Goal: Task Accomplishment & Management: Use online tool/utility

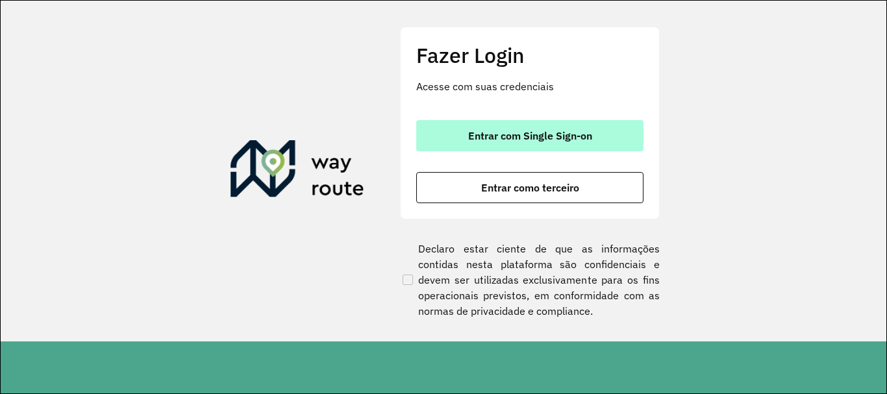
click at [514, 146] on button "Entrar com Single Sign-on" at bounding box center [529, 135] width 227 height 31
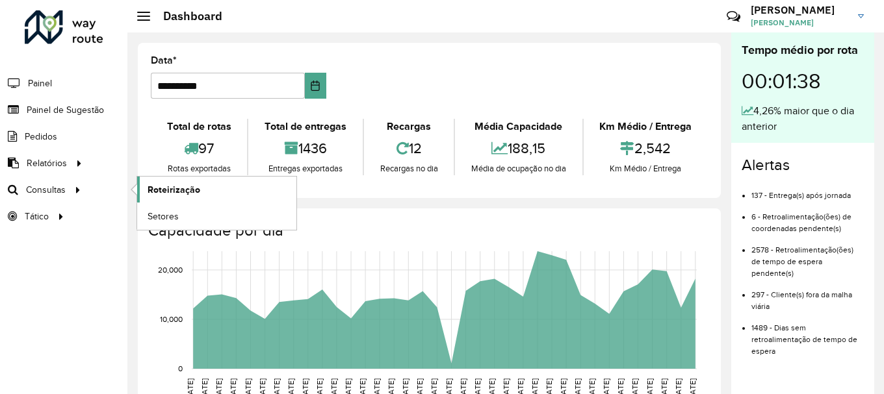
click at [185, 197] on link "Roteirização" at bounding box center [216, 190] width 159 height 26
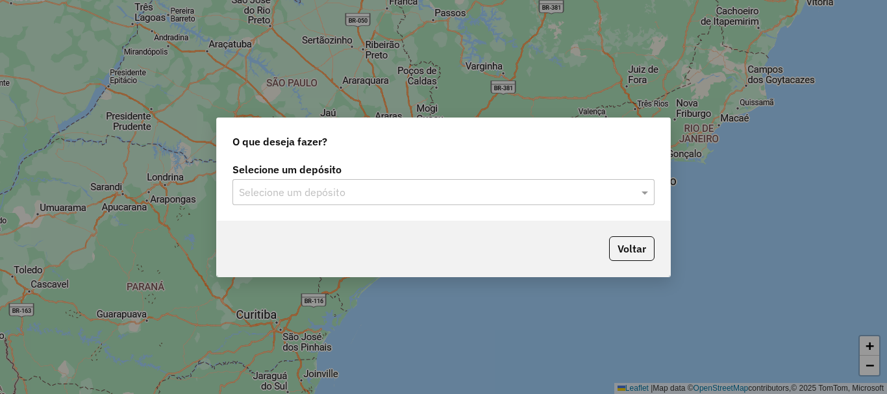
click at [394, 200] on div "Selecione um depósito" at bounding box center [444, 192] width 422 height 26
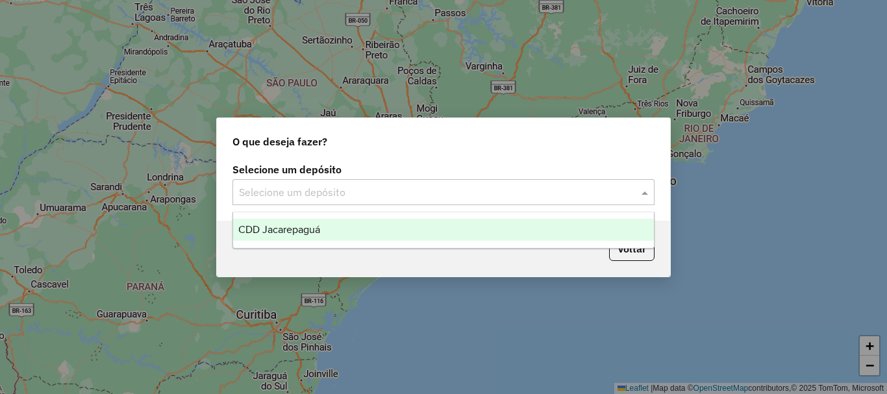
click at [348, 224] on div "CDD Jacarepaguá" at bounding box center [443, 230] width 421 height 22
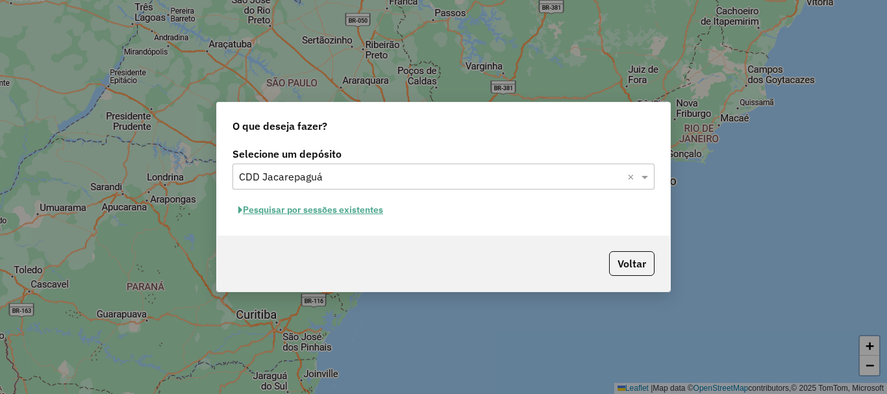
click at [341, 209] on button "Pesquisar por sessões existentes" at bounding box center [311, 210] width 157 height 20
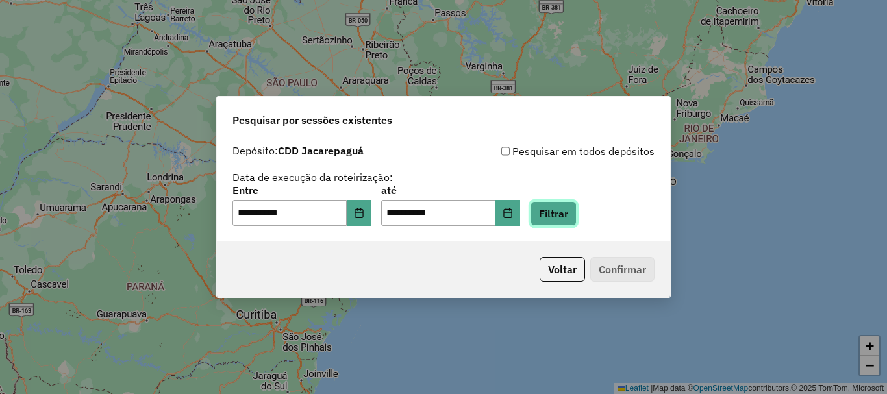
click at [561, 216] on button "Filtrar" at bounding box center [554, 213] width 46 height 25
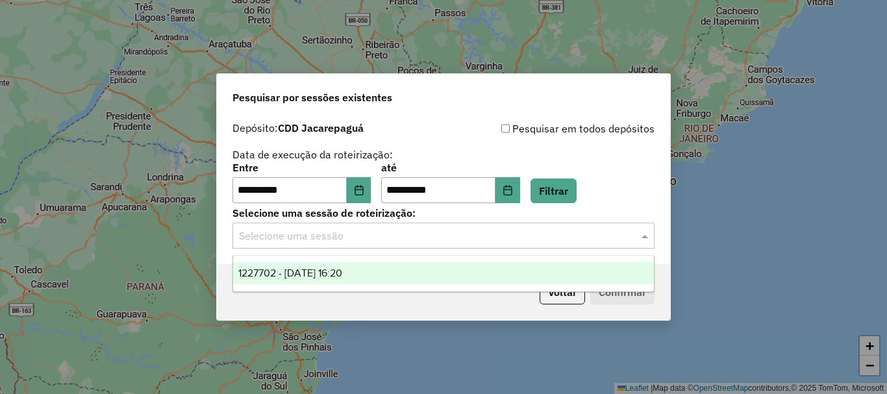
click at [446, 246] on div "Selecione uma sessão" at bounding box center [444, 236] width 422 height 26
click at [342, 268] on span "1227702 - 11/08/2025 16:20" at bounding box center [290, 273] width 104 height 11
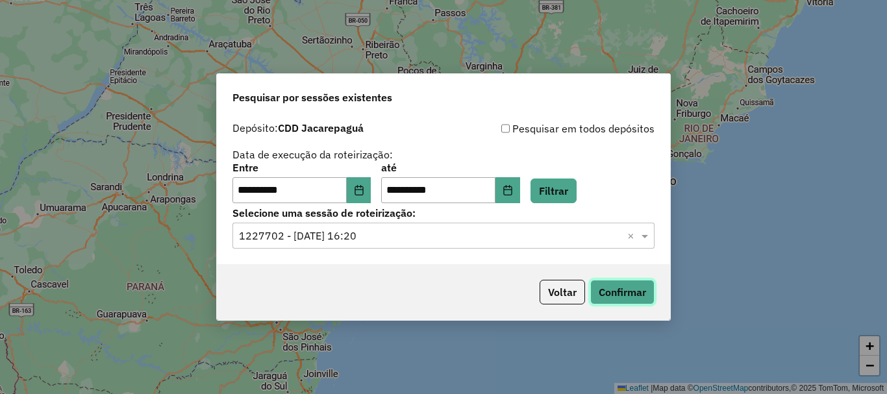
click at [626, 290] on button "Confirmar" at bounding box center [623, 292] width 64 height 25
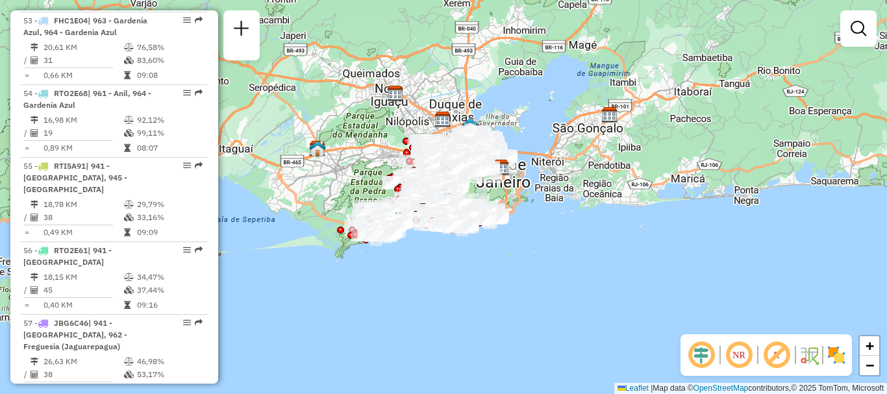
scroll to position [5713, 0]
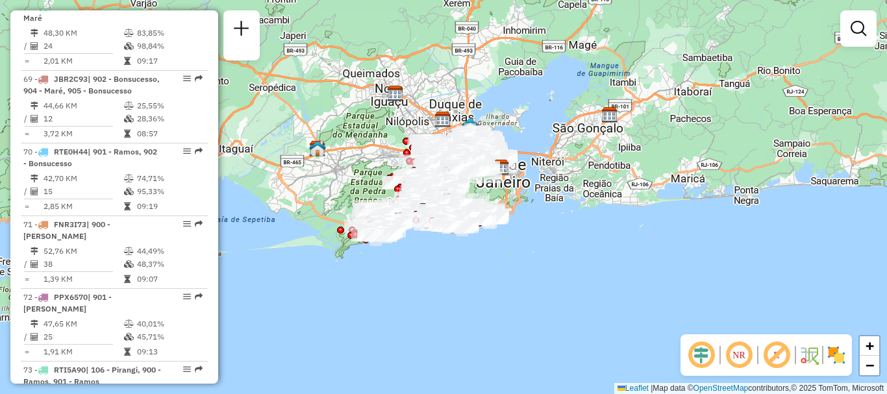
select select "**********"
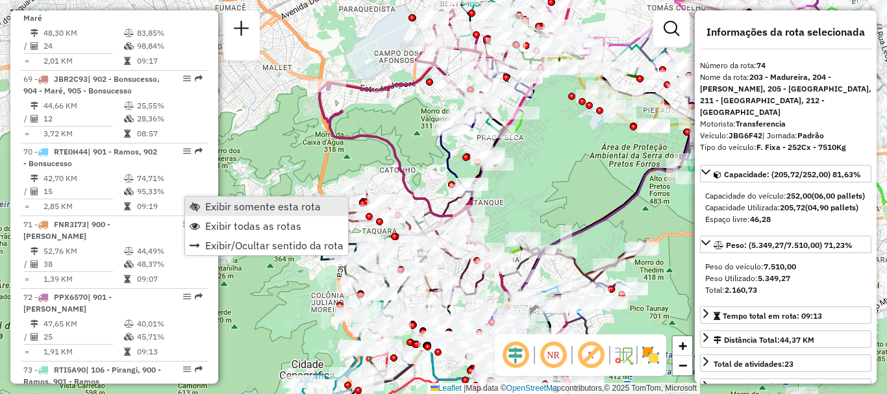
click at [217, 210] on span "Exibir somente esta rota" at bounding box center [263, 206] width 116 height 10
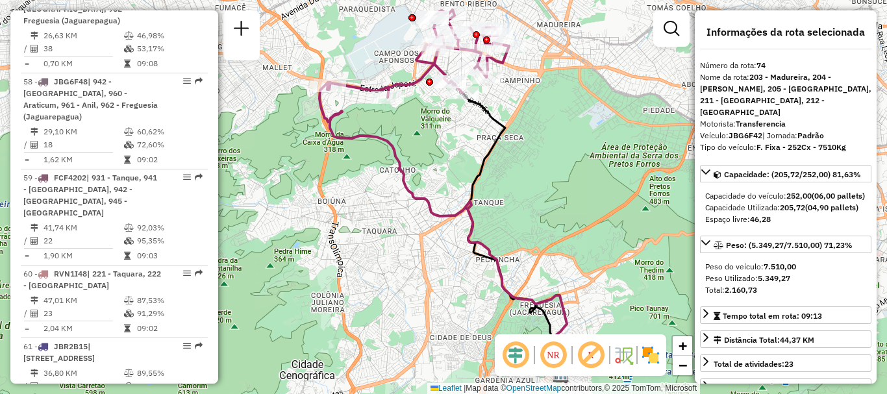
scroll to position [5978, 0]
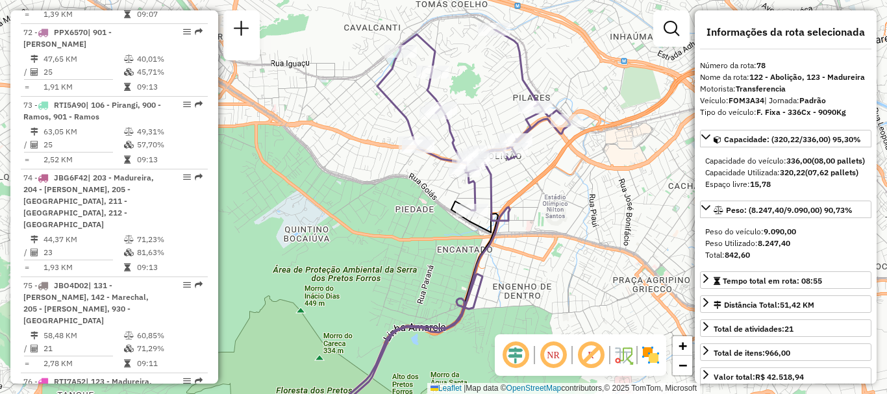
drag, startPoint x: 536, startPoint y: 46, endPoint x: 515, endPoint y: 119, distance: 75.9
click at [515, 119] on div "Janela de atendimento Grade de atendimento Capacidade Transportadoras Veículos …" at bounding box center [443, 197] width 887 height 394
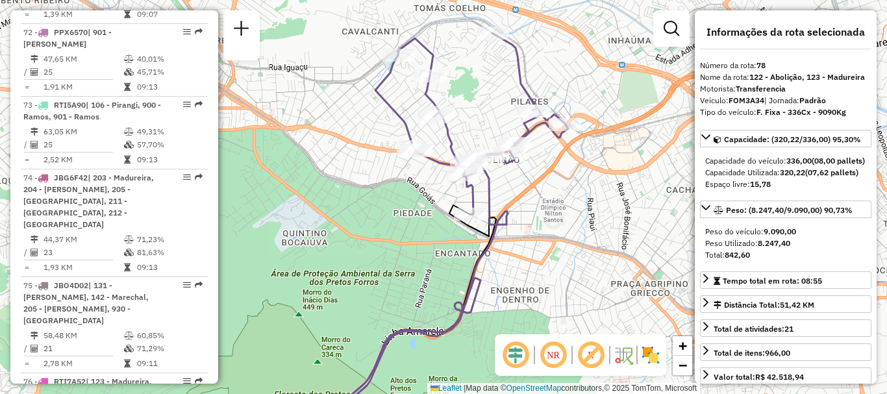
scroll to position [4863, 0]
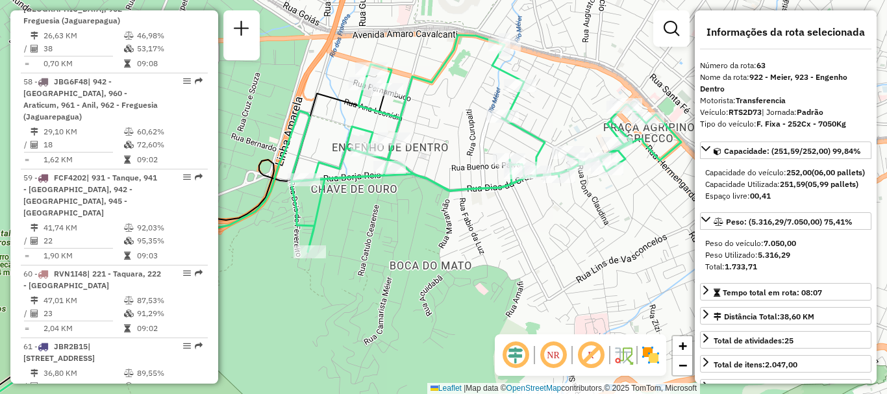
scroll to position [5809, 0]
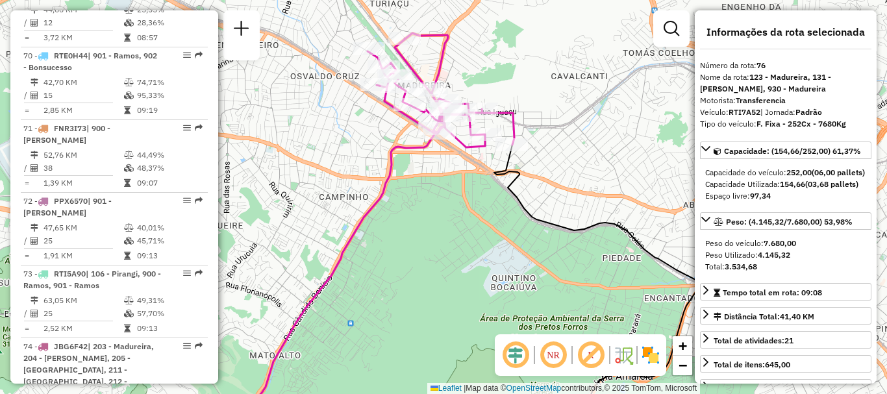
drag, startPoint x: 444, startPoint y: 22, endPoint x: 476, endPoint y: 83, distance: 68.9
click at [476, 83] on div "Janela de atendimento Grade de atendimento Capacidade Transportadoras Veículos …" at bounding box center [443, 197] width 887 height 394
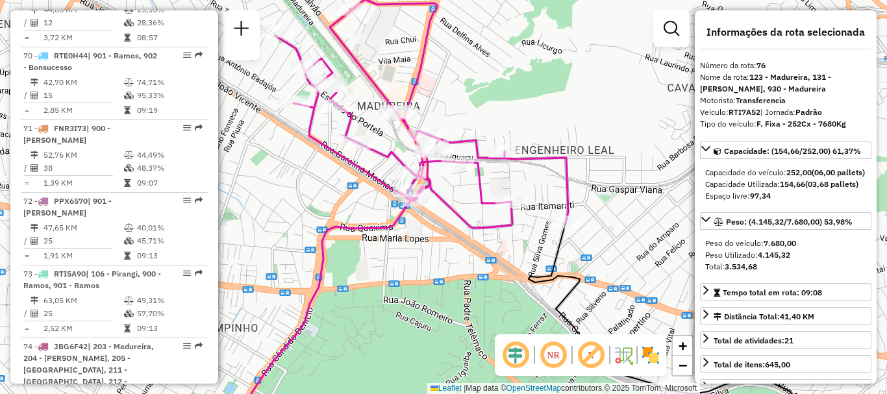
scroll to position [4863, 0]
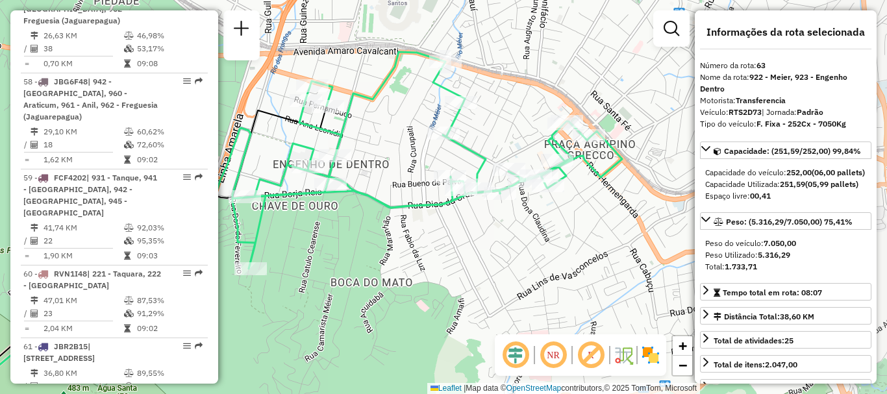
drag, startPoint x: 584, startPoint y: 90, endPoint x: 462, endPoint y: 90, distance: 122.1
click at [462, 90] on icon at bounding box center [428, 160] width 390 height 217
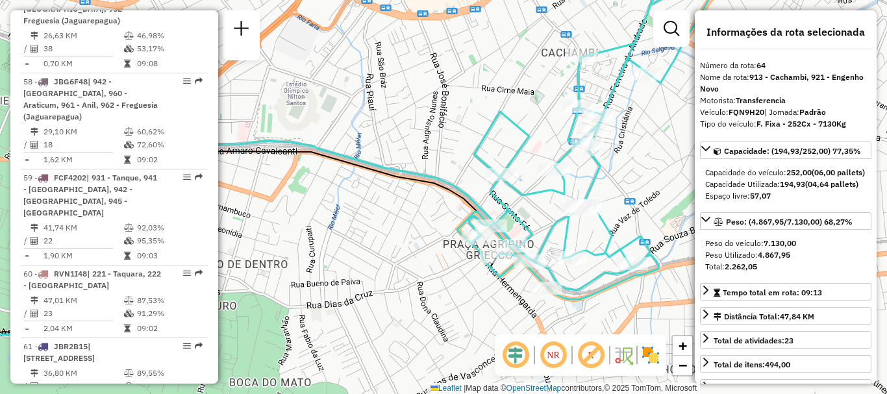
scroll to position [4234, 0]
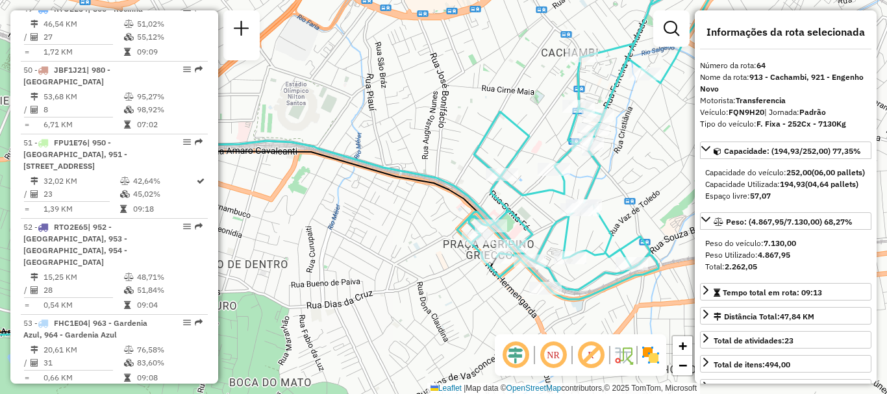
click at [195, 392] on em at bounding box center [199, 396] width 8 height 8
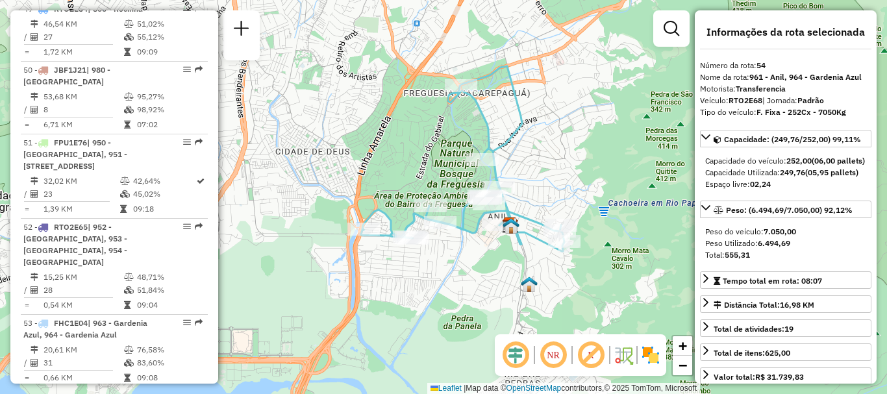
drag, startPoint x: 493, startPoint y: 248, endPoint x: 472, endPoint y: 220, distance: 34.7
click at [472, 220] on icon at bounding box center [464, 158] width 202 height 185
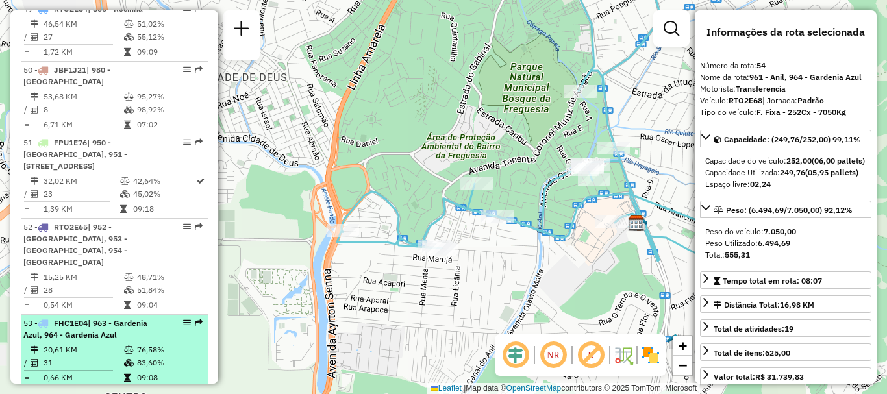
click at [195, 319] on em at bounding box center [199, 323] width 8 height 8
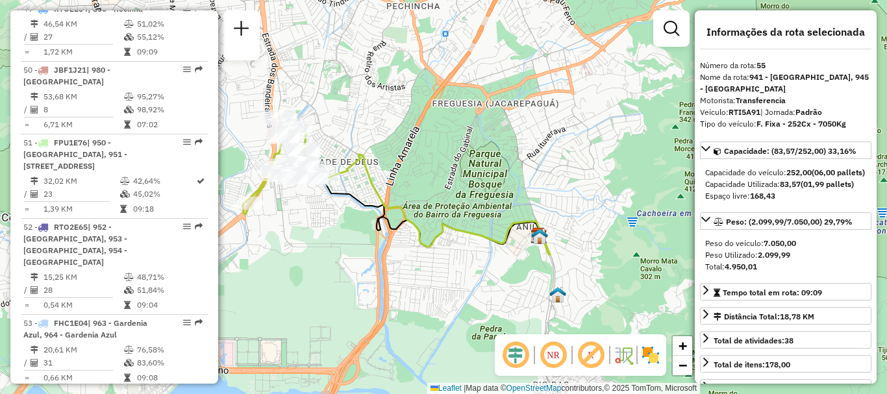
drag, startPoint x: 269, startPoint y: 238, endPoint x: 307, endPoint y: 226, distance: 39.7
click at [307, 226] on div "Janela de atendimento Grade de atendimento Capacidade Transportadoras Veículos …" at bounding box center [443, 197] width 887 height 394
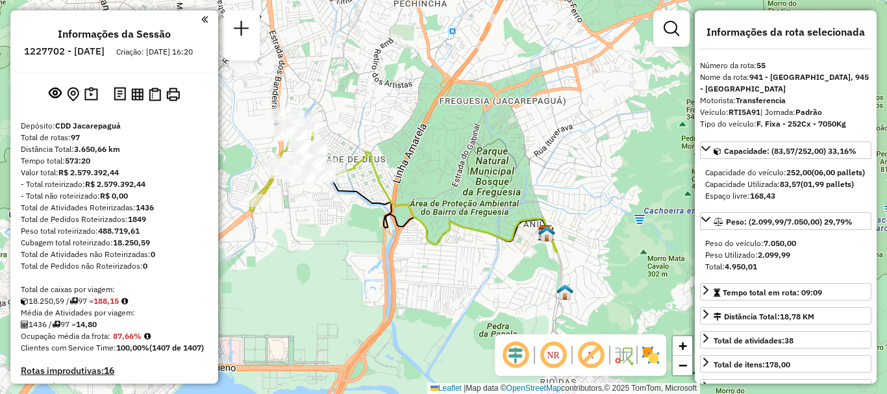
scroll to position [2601, 0]
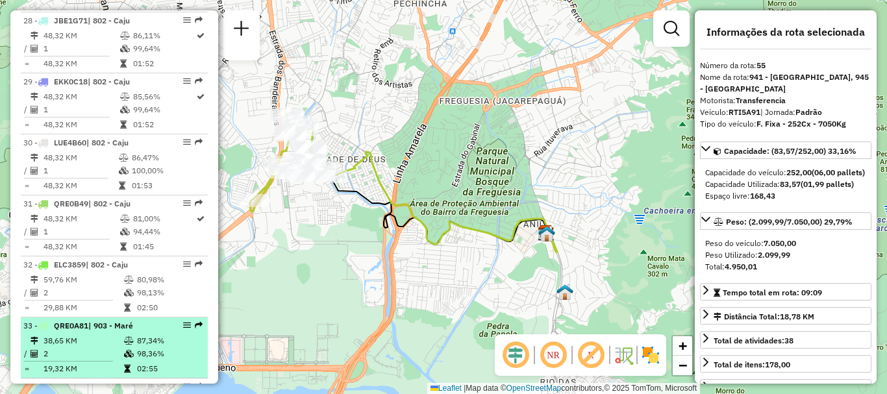
click at [198, 322] on em at bounding box center [199, 326] width 8 height 8
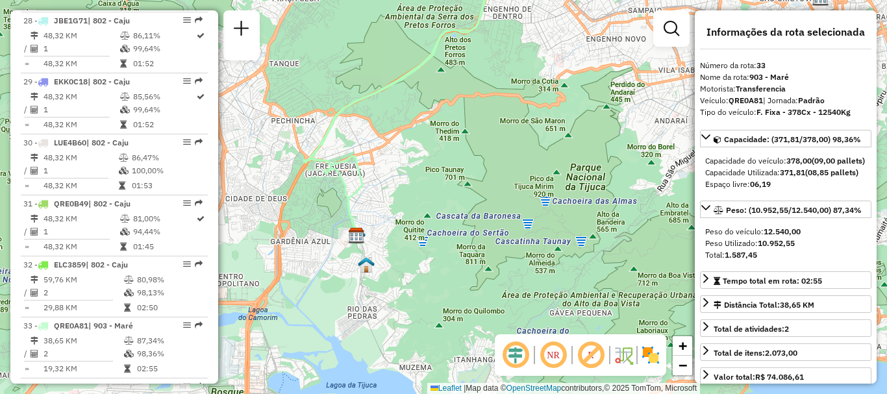
drag, startPoint x: 381, startPoint y: 288, endPoint x: 402, endPoint y: 242, distance: 50.6
click at [402, 242] on div "Janela de atendimento Grade de atendimento Capacidade Transportadoras Veículos …" at bounding box center [443, 197] width 887 height 394
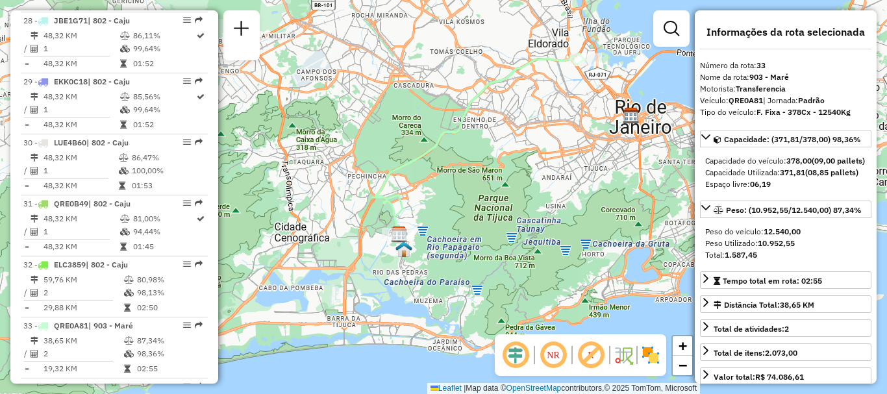
drag, startPoint x: 565, startPoint y: 61, endPoint x: 532, endPoint y: 73, distance: 35.1
click at [532, 73] on div "Janela de atendimento Grade de atendimento Capacidade Transportadoras Veículos …" at bounding box center [443, 197] width 887 height 394
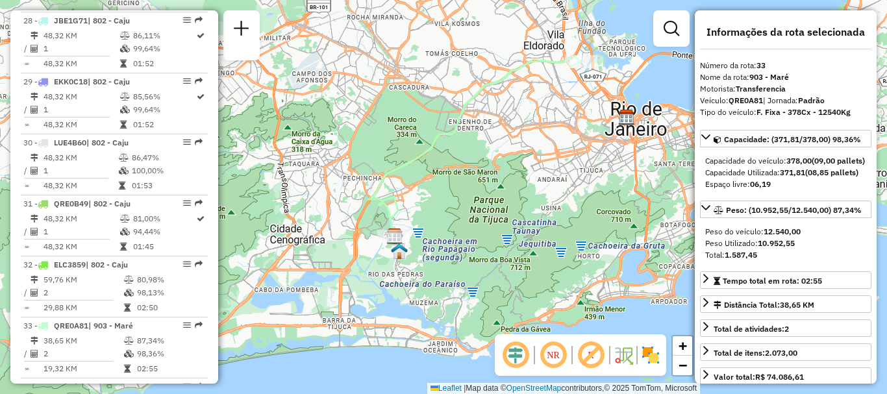
scroll to position [4234, 0]
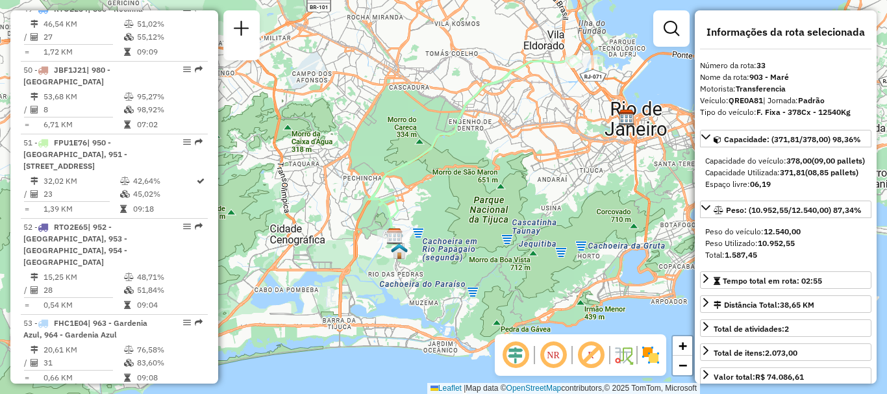
click at [196, 392] on em at bounding box center [199, 396] width 8 height 8
click at [195, 392] on em at bounding box center [199, 396] width 8 height 8
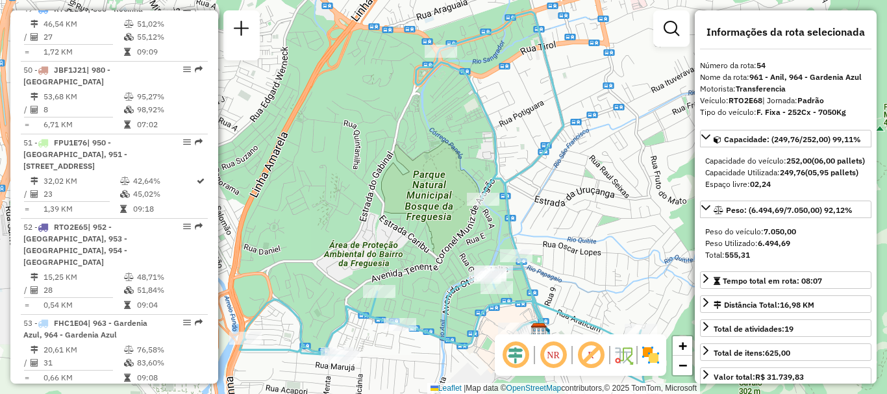
click at [195, 392] on em at bounding box center [199, 396] width 8 height 8
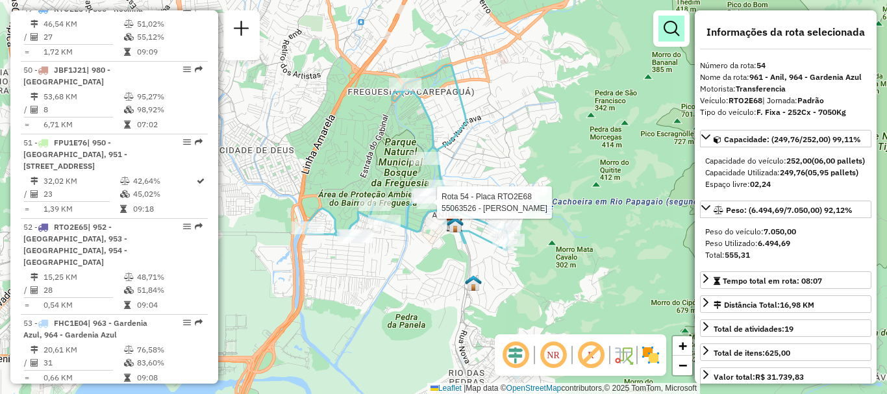
scroll to position [4537, 0]
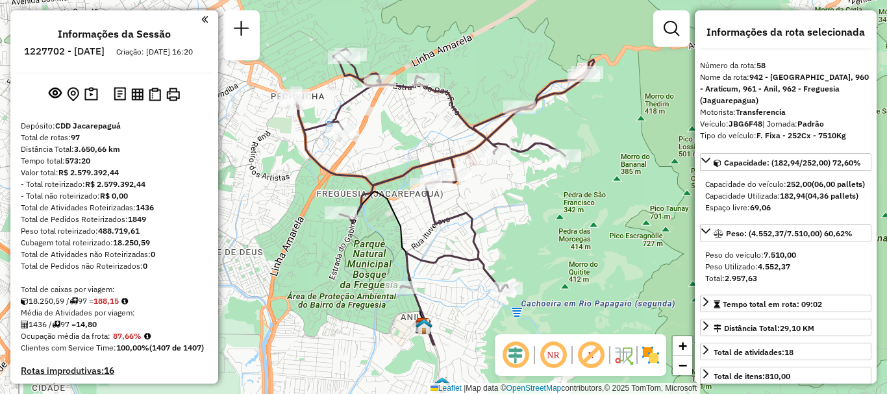
scroll to position [4077, 0]
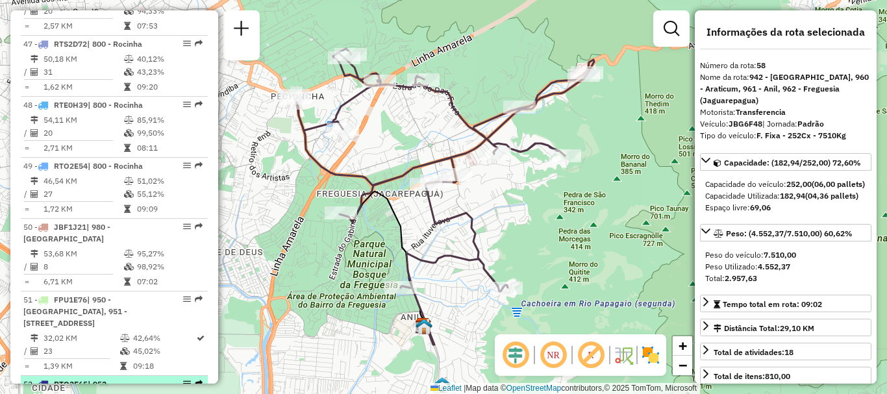
click at [196, 380] on em at bounding box center [199, 384] width 8 height 8
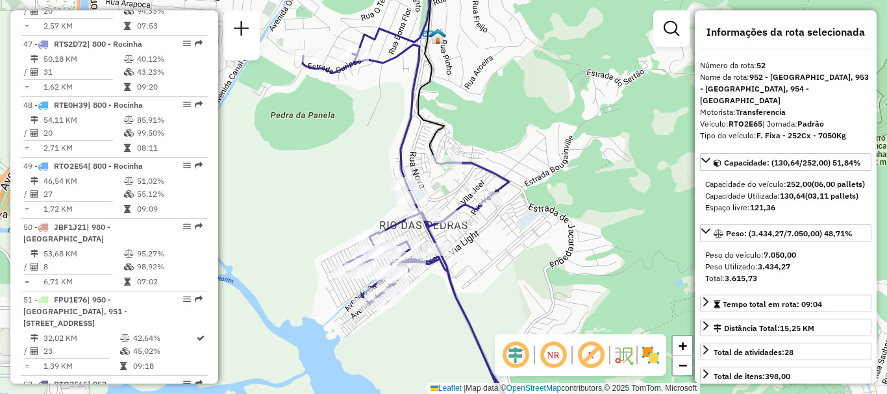
drag, startPoint x: 465, startPoint y: 272, endPoint x: 457, endPoint y: 243, distance: 30.3
click at [457, 243] on div "Janela de atendimento Grade de atendimento Capacidade Transportadoras Veículos …" at bounding box center [443, 197] width 887 height 394
